Goal: Task Accomplishment & Management: Complete application form

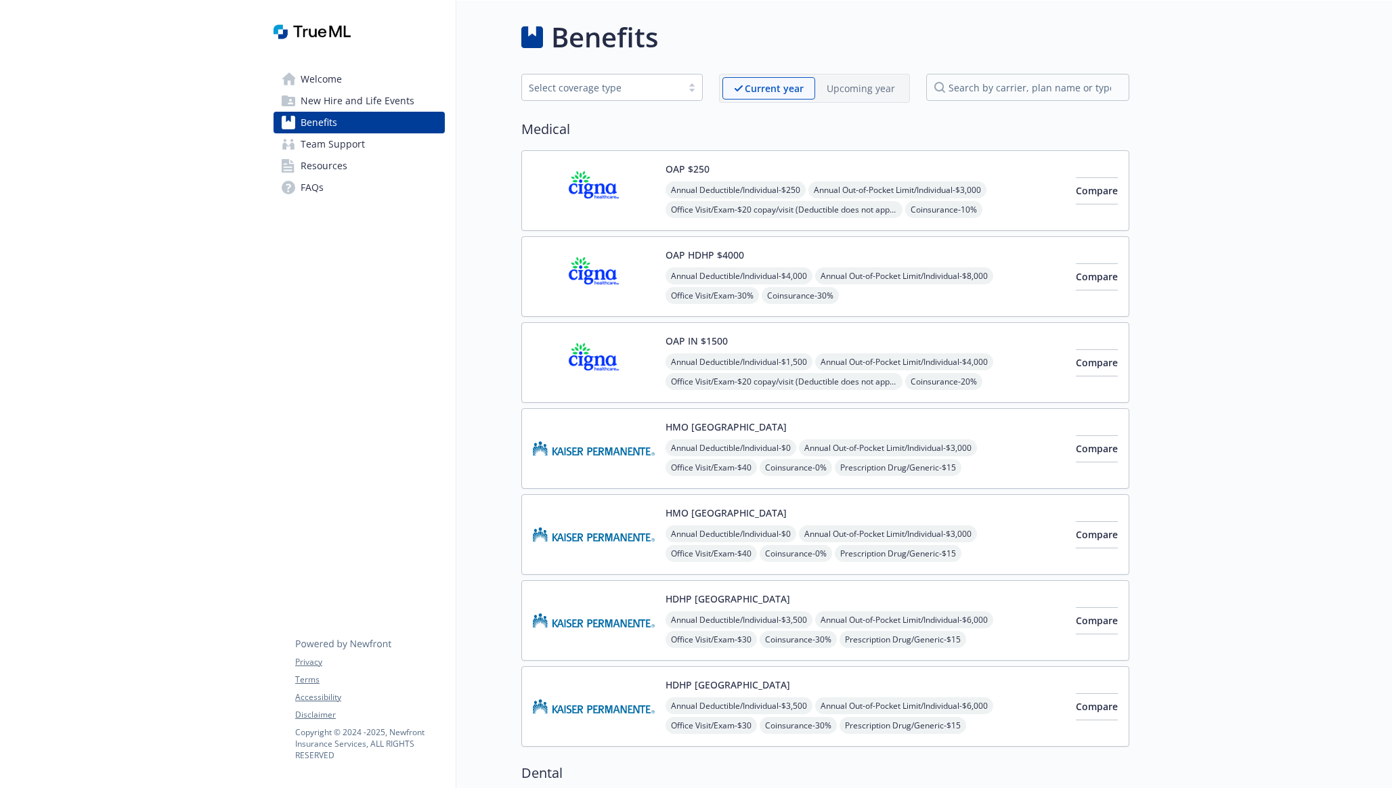
click at [353, 108] on span "New Hire and Life Events" at bounding box center [358, 101] width 114 height 22
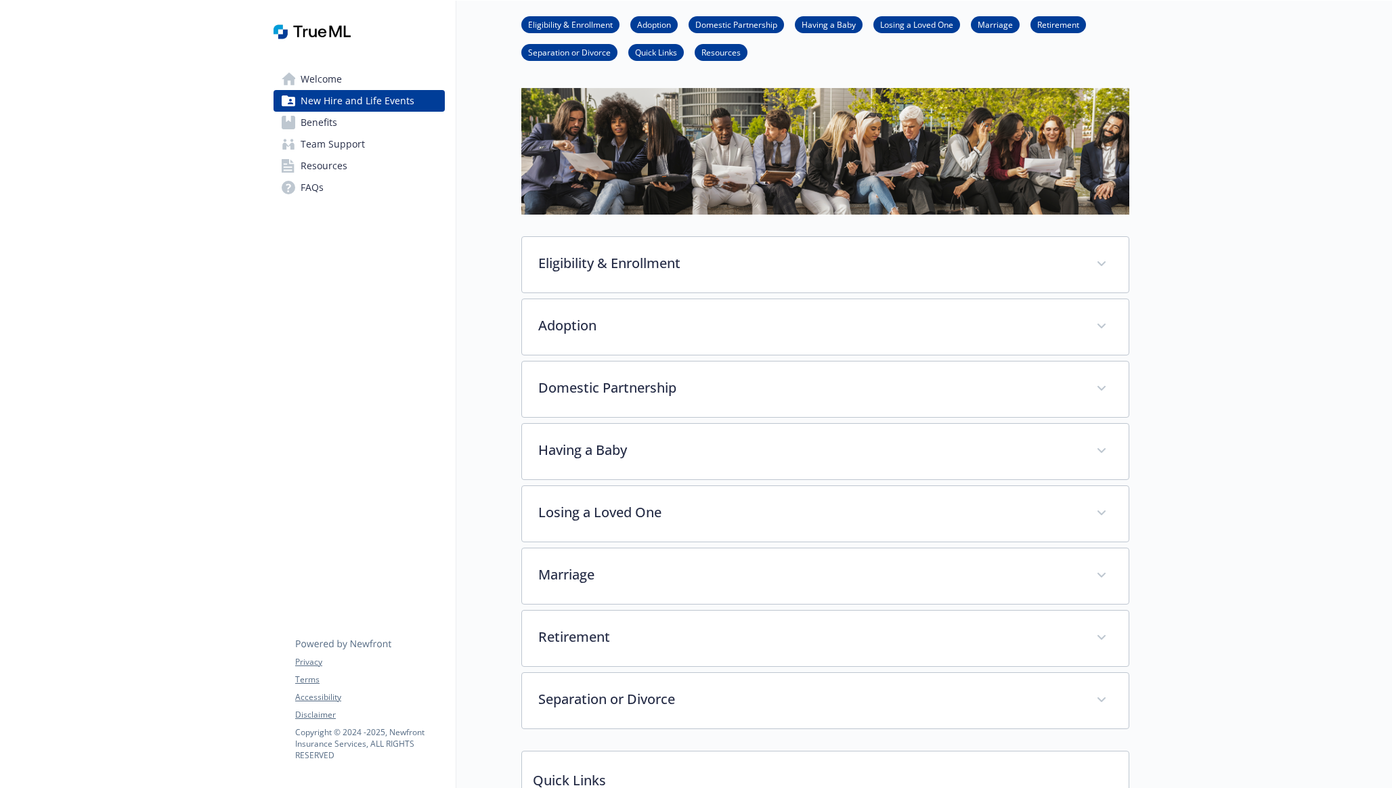
scroll to position [51, 0]
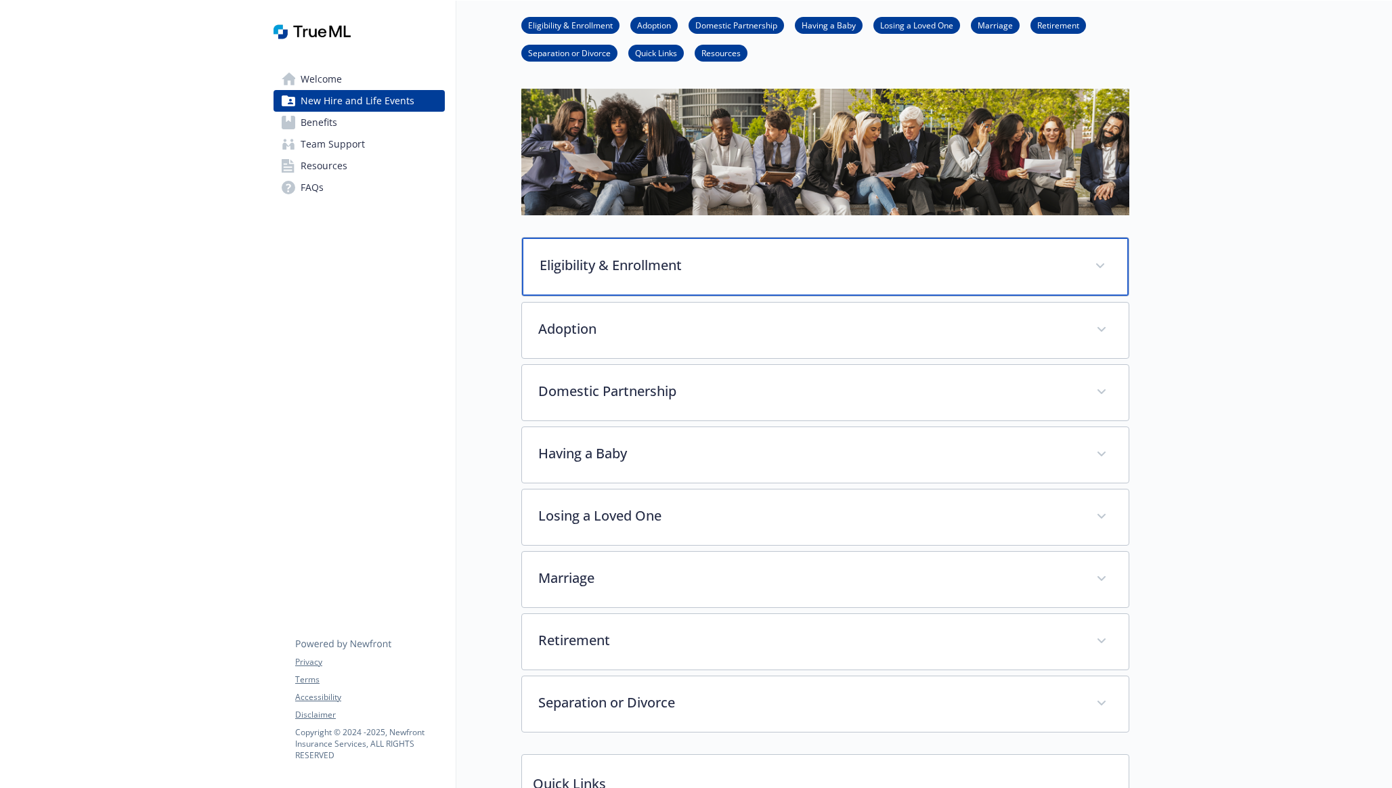
click at [1100, 265] on icon at bounding box center [1100, 265] width 8 height 5
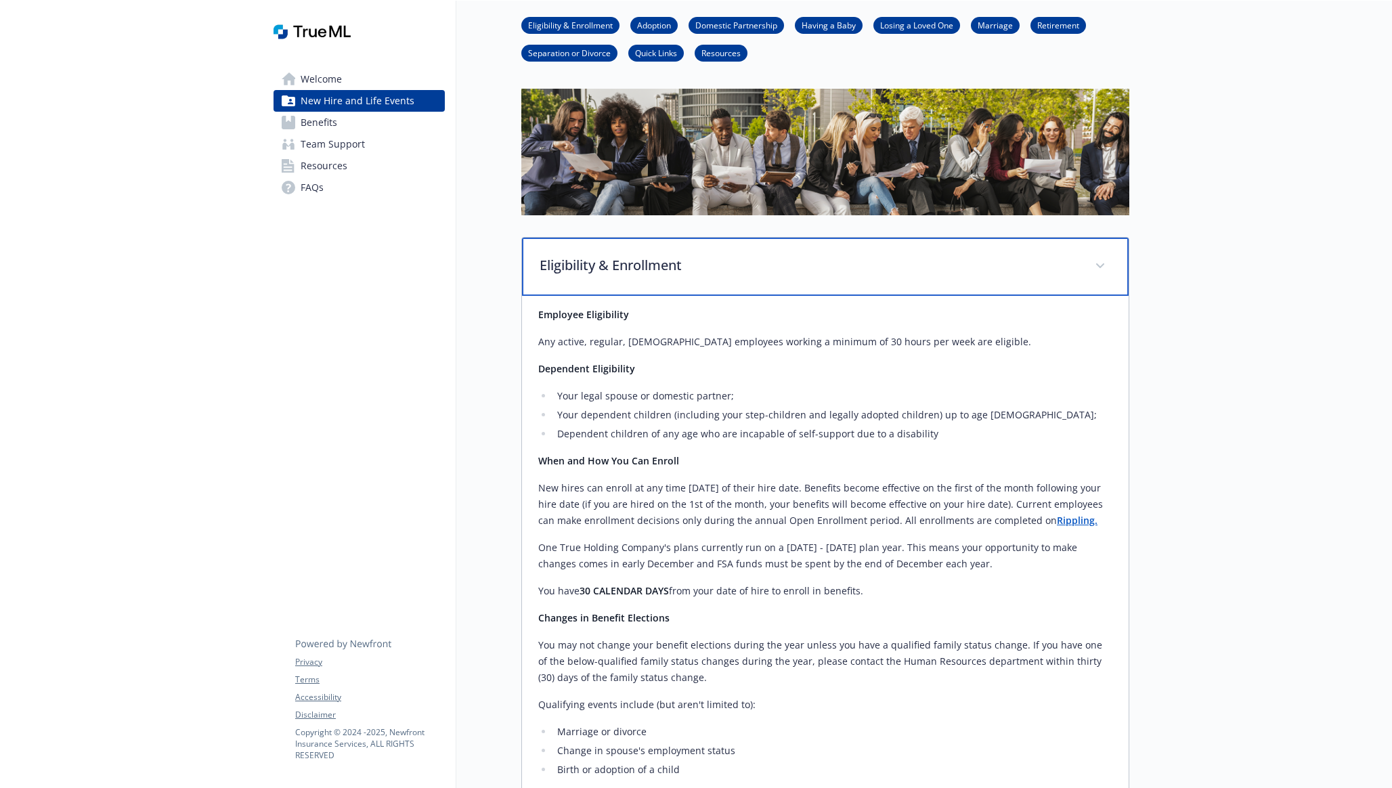
click at [1100, 265] on icon at bounding box center [1100, 265] width 8 height 5
